Goal: Navigation & Orientation: Find specific page/section

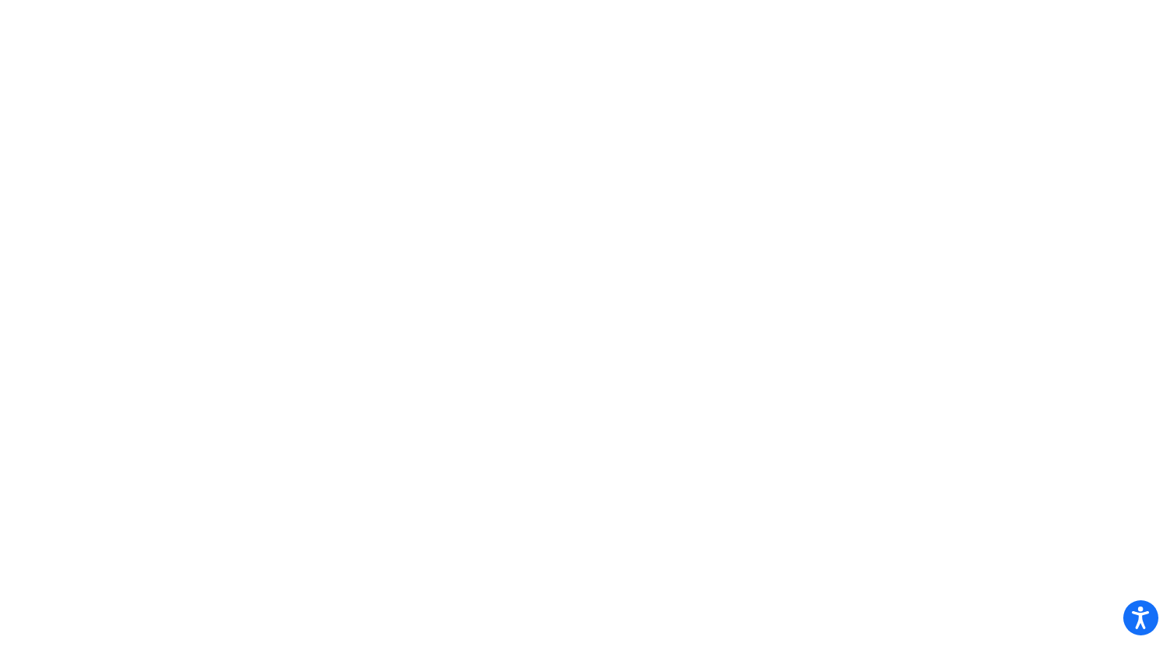
click at [1014, 575] on mat-sidenav-content at bounding box center [587, 325] width 1174 height 651
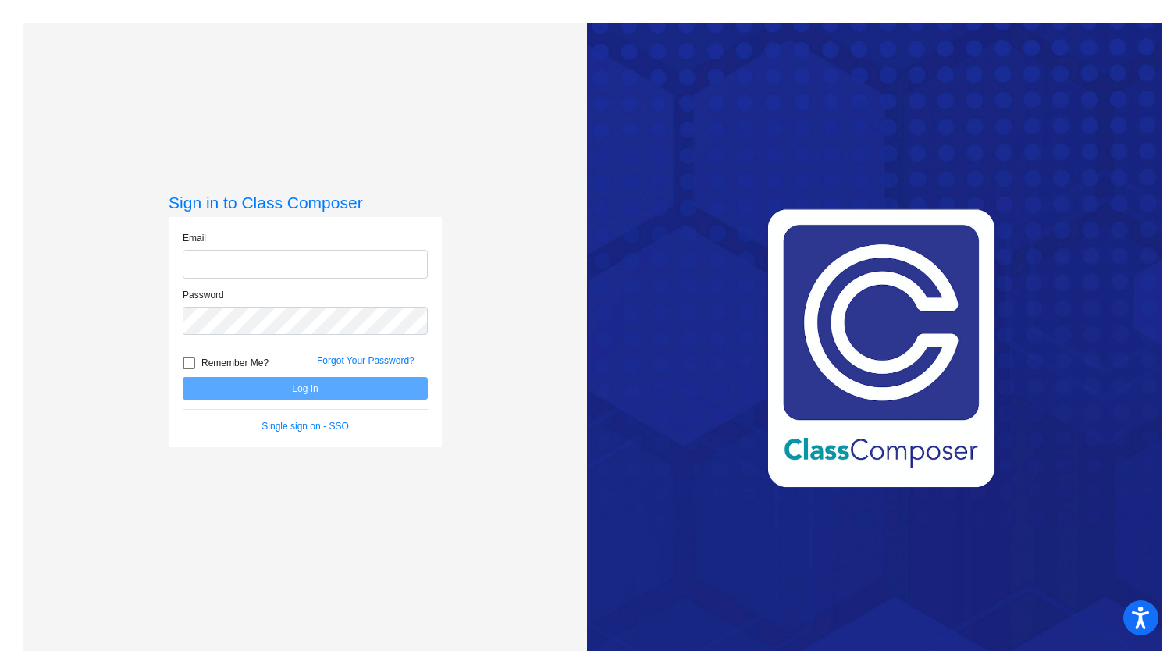
type input "taylor_flowers@upland.k12.ca.us"
click at [306, 382] on button "Log In" at bounding box center [305, 388] width 245 height 23
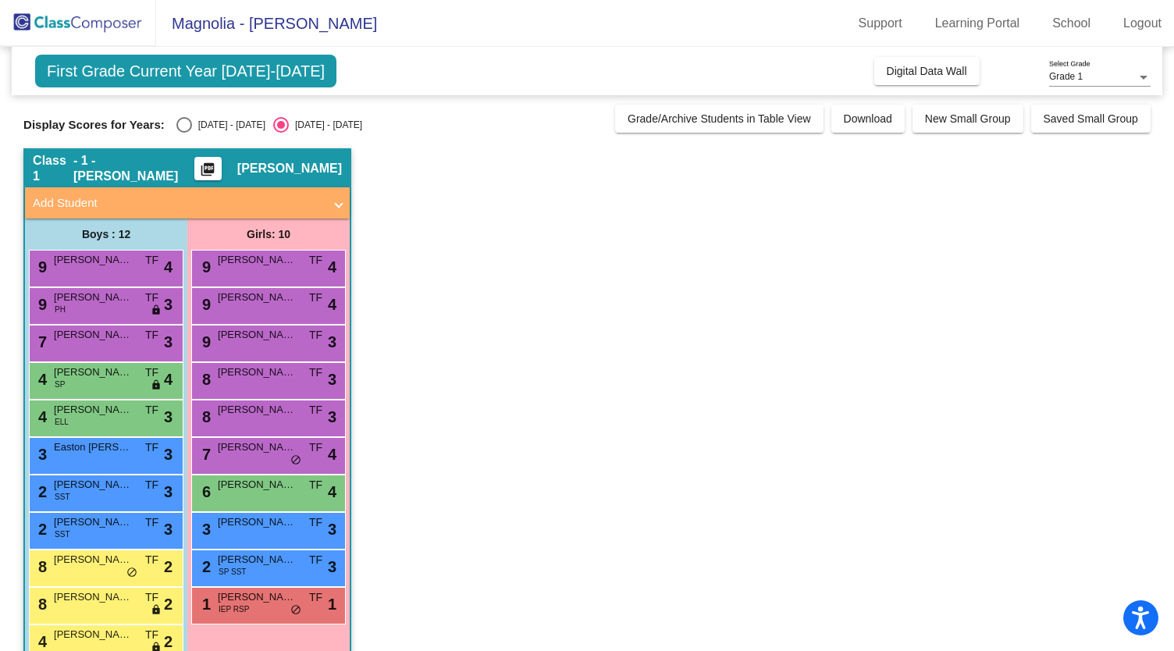
click at [272, 74] on span "First Grade Current Year 2024-2025" at bounding box center [185, 71] width 301 height 33
